Goal: Complete application form

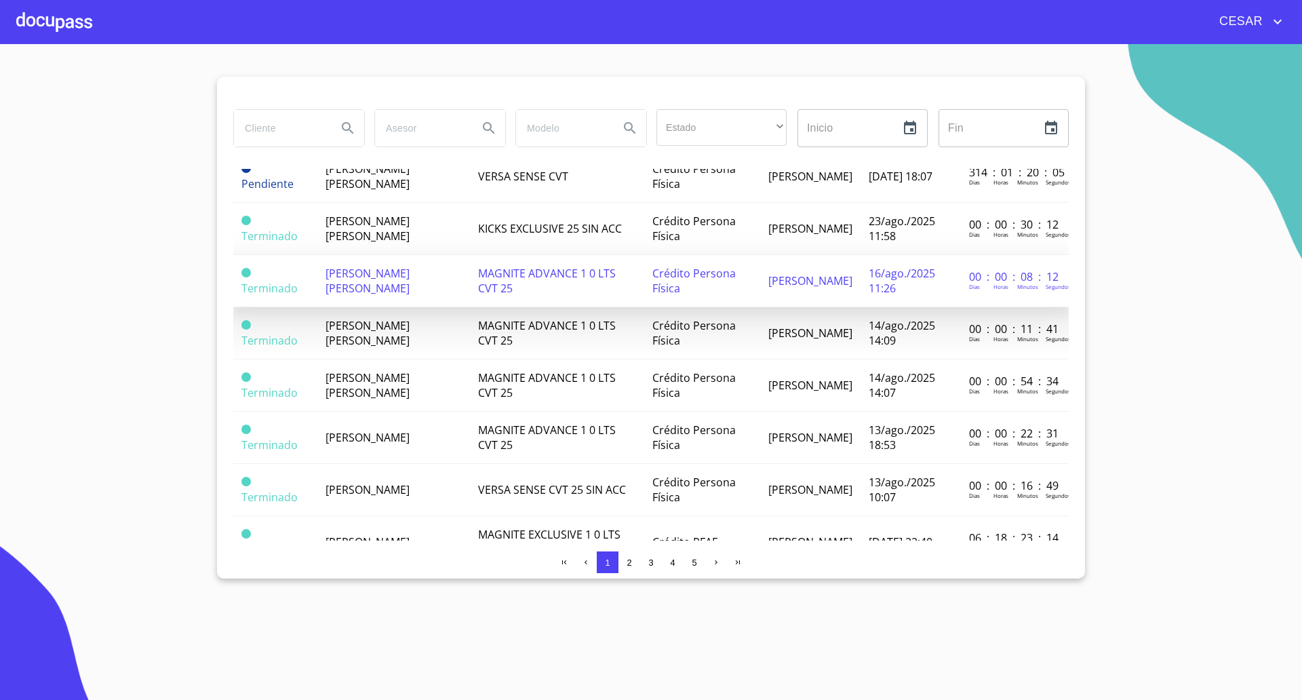
scroll to position [339, 0]
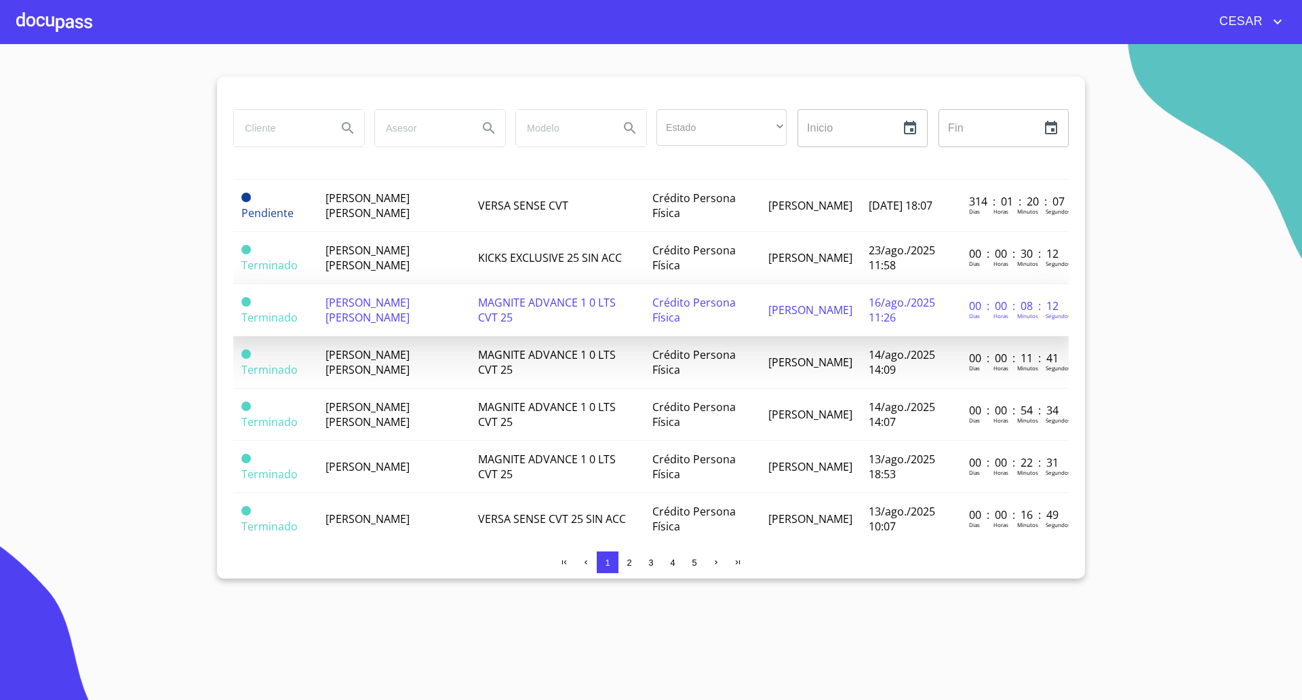
click at [349, 311] on span "[PERSON_NAME] [PERSON_NAME]" at bounding box center [368, 310] width 84 height 30
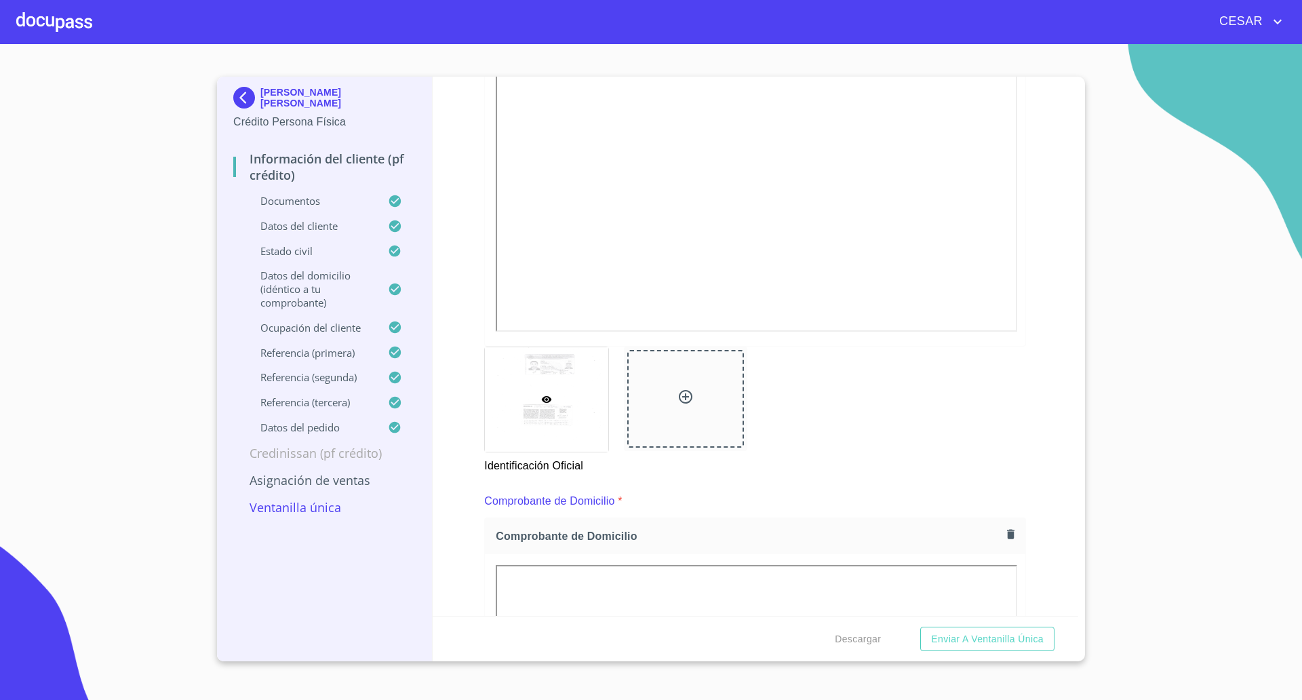
scroll to position [424, 0]
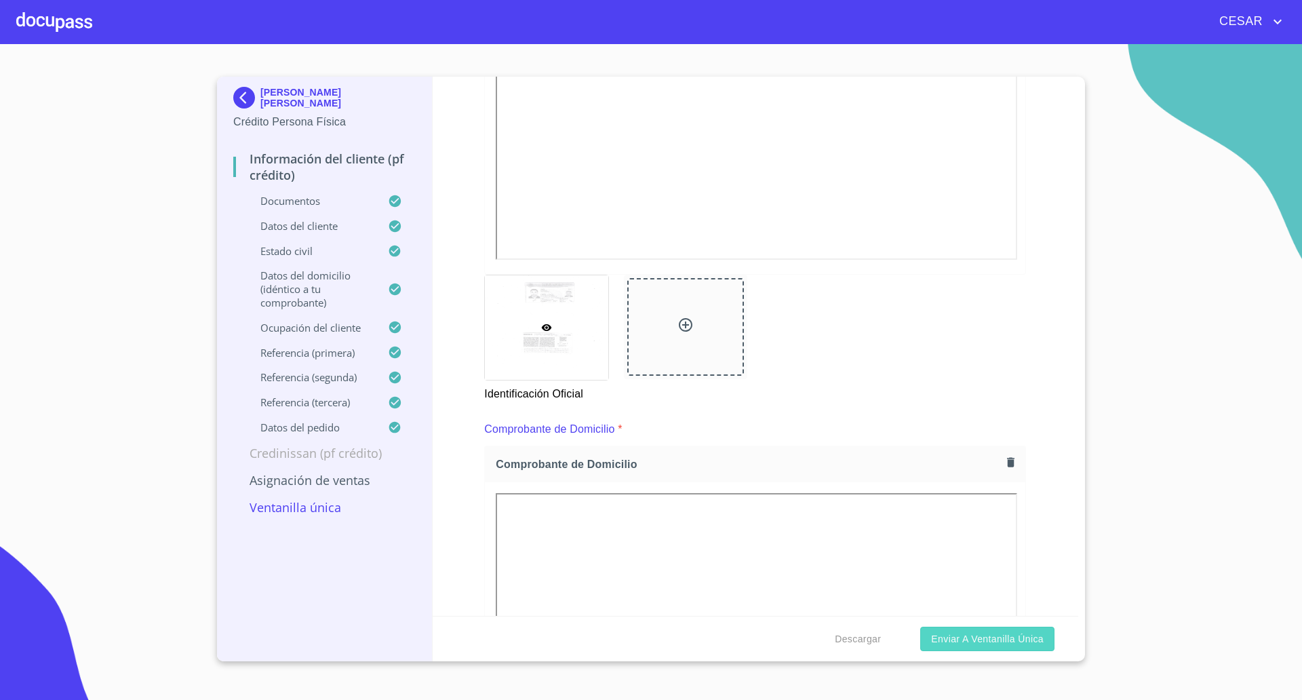
click at [988, 632] on span "Enviar a Ventanilla única" at bounding box center [987, 639] width 113 height 17
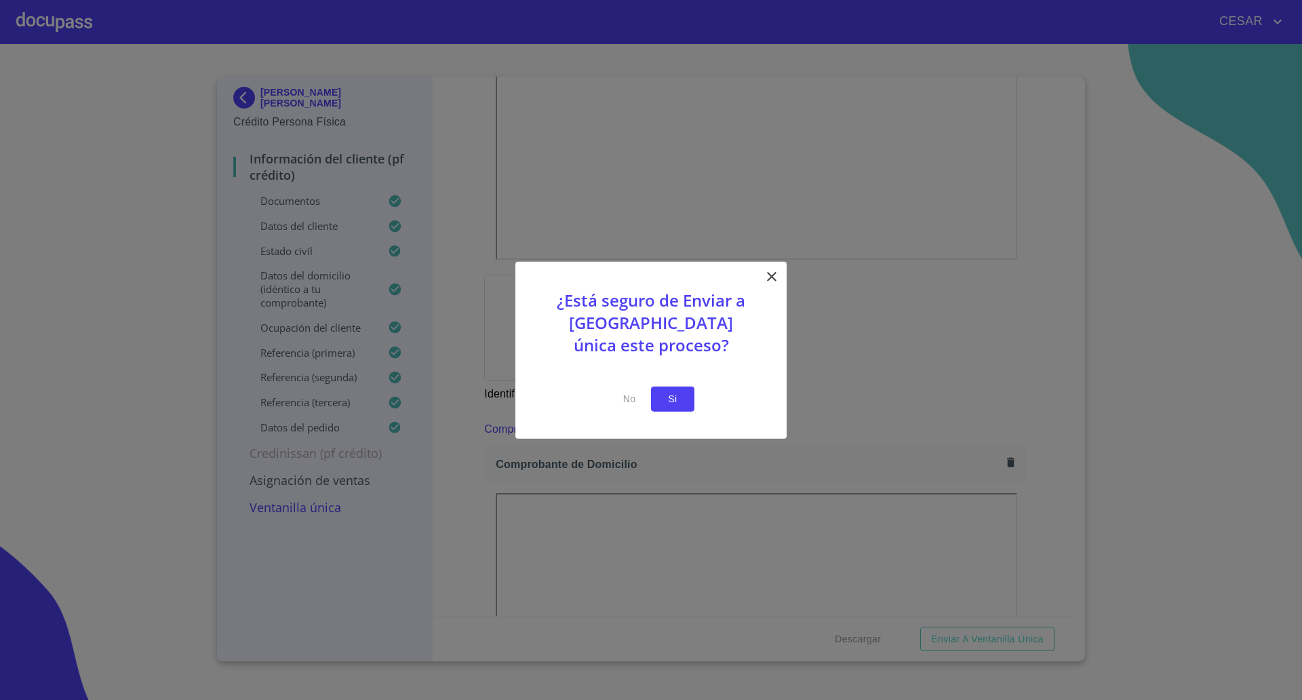
click at [665, 398] on span "Si" at bounding box center [673, 399] width 22 height 17
